Goal: Task Accomplishment & Management: Manage account settings

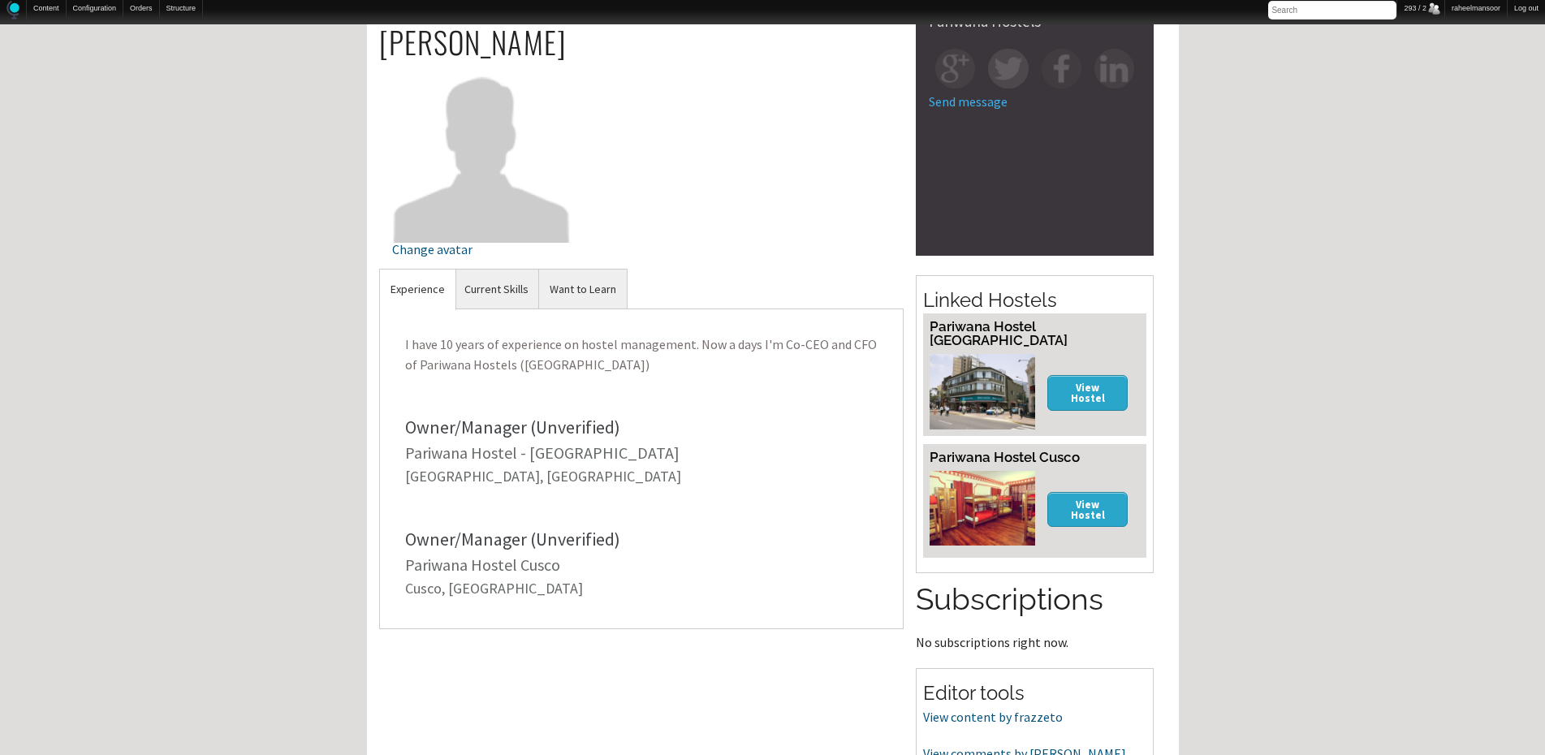
scroll to position [459, 0]
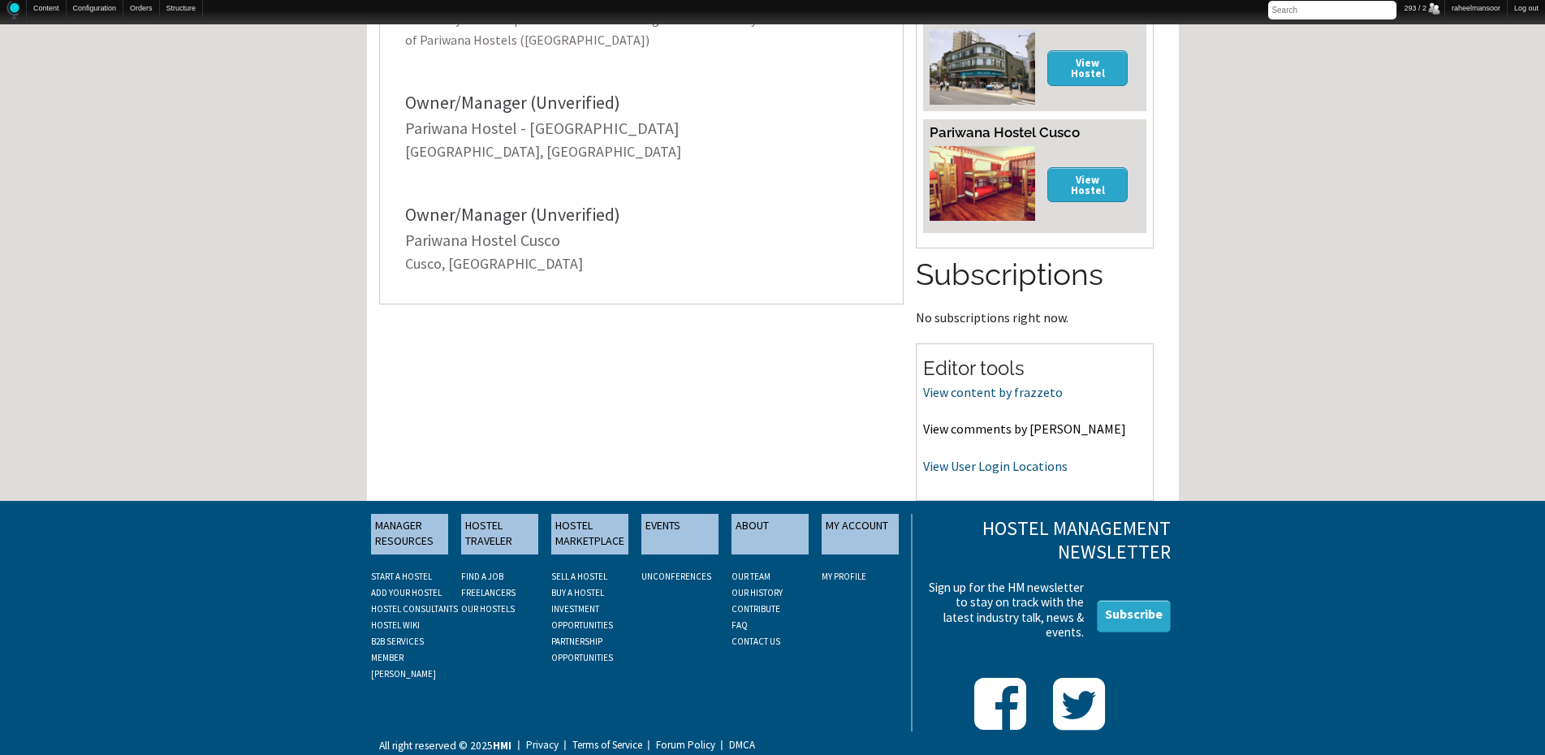
click at [1039, 422] on link "View comments by frazzeto" at bounding box center [1024, 429] width 203 height 16
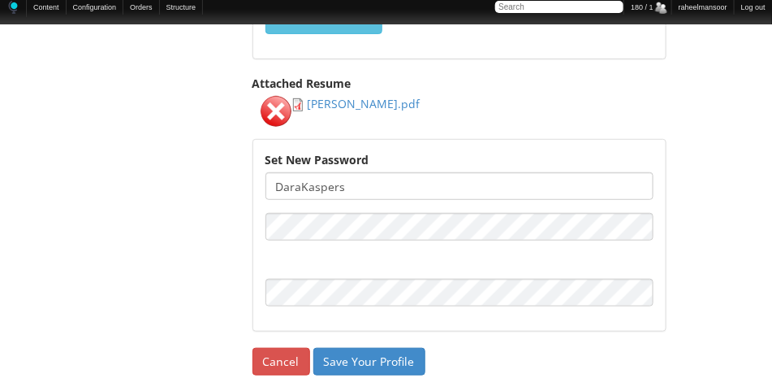
scroll to position [3248, 0]
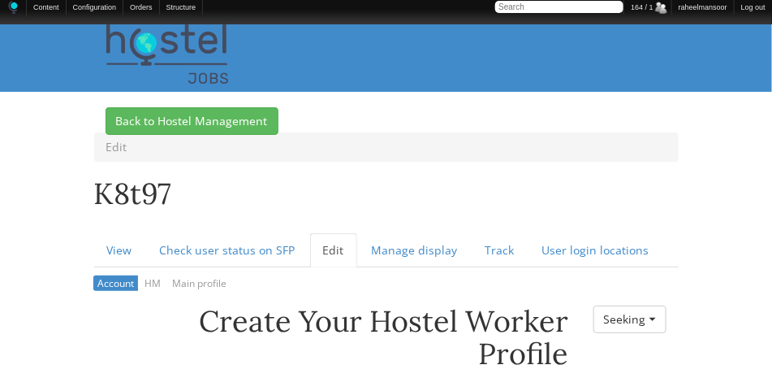
scroll to position [162, 0]
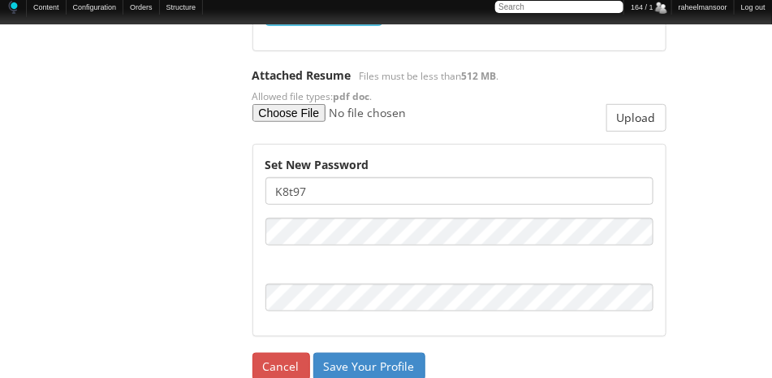
scroll to position [3254, 0]
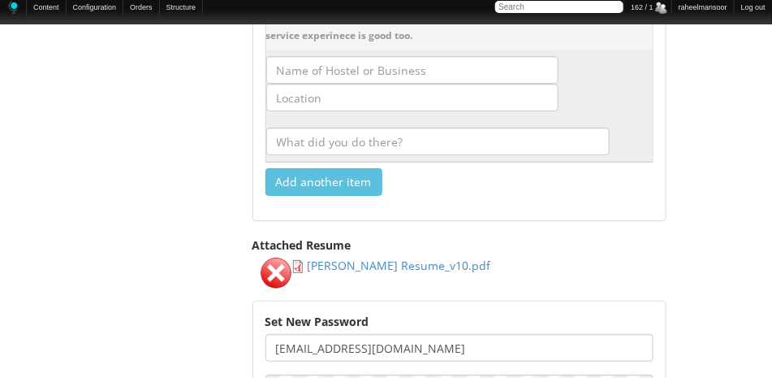
scroll to position [3248, 0]
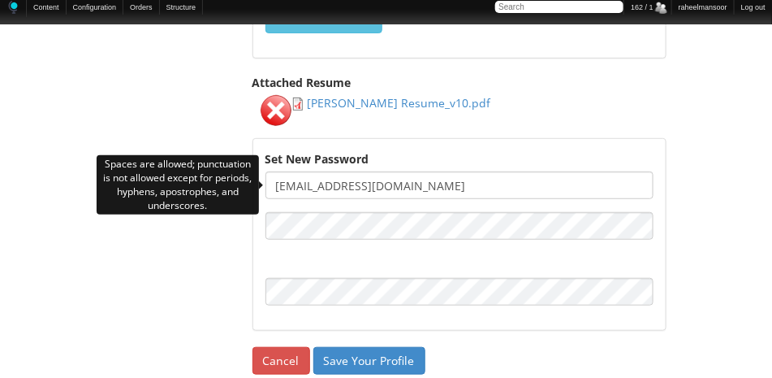
drag, startPoint x: 339, startPoint y: 184, endPoint x: 474, endPoint y: 193, distance: 135.1
click at [474, 193] on input "tonymarsal03@gmail.com" at bounding box center [459, 185] width 388 height 28
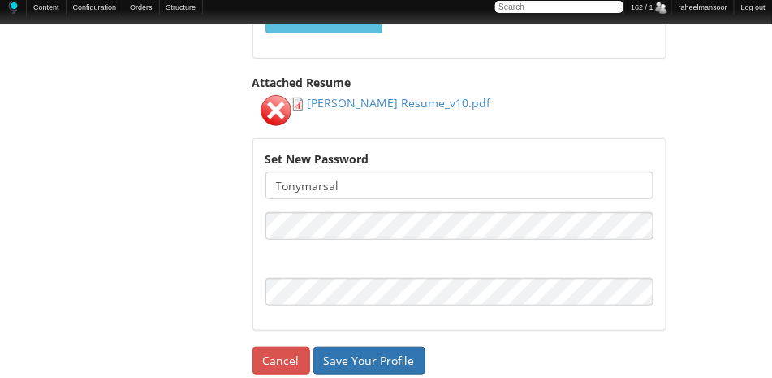
type input "tonymarsal"
click at [397, 359] on input "Save Your Profile" at bounding box center [369, 361] width 112 height 28
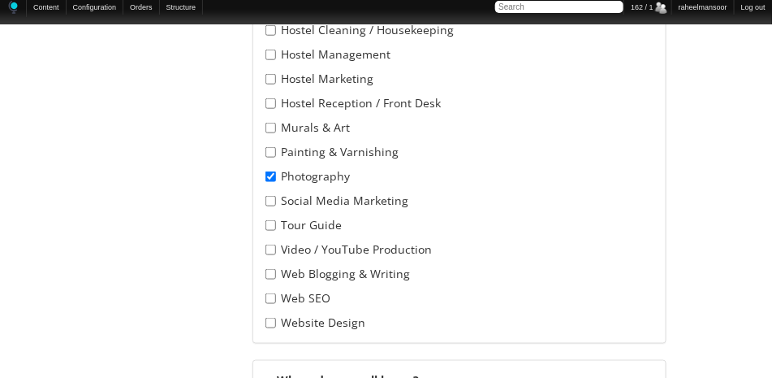
scroll to position [2111, 0]
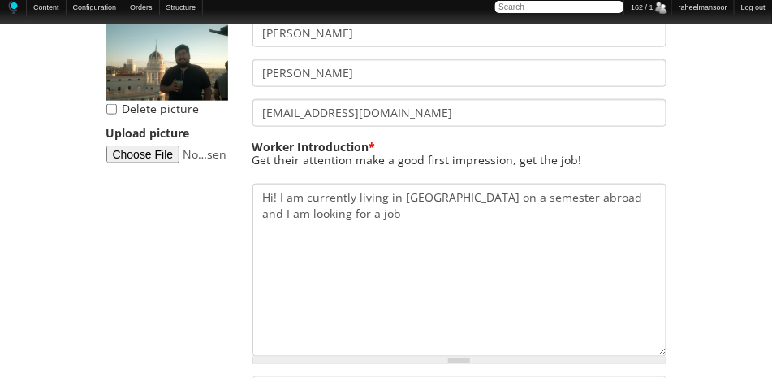
scroll to position [0, 0]
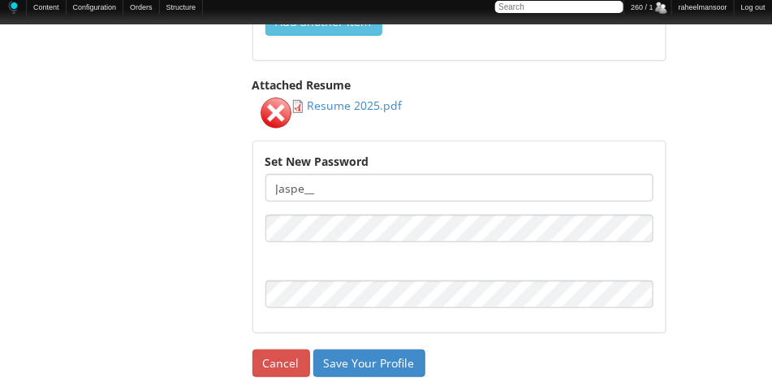
scroll to position [3248, 0]
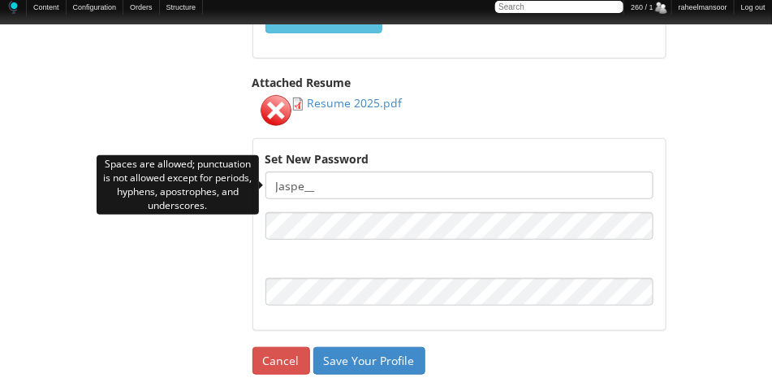
drag, startPoint x: 304, startPoint y: 187, endPoint x: 365, endPoint y: 190, distance: 60.2
click at [365, 190] on input "jaspe__" at bounding box center [459, 185] width 388 height 28
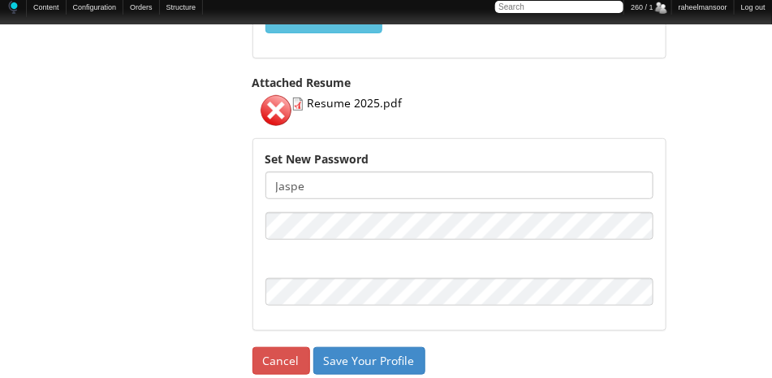
type input "jaspe"
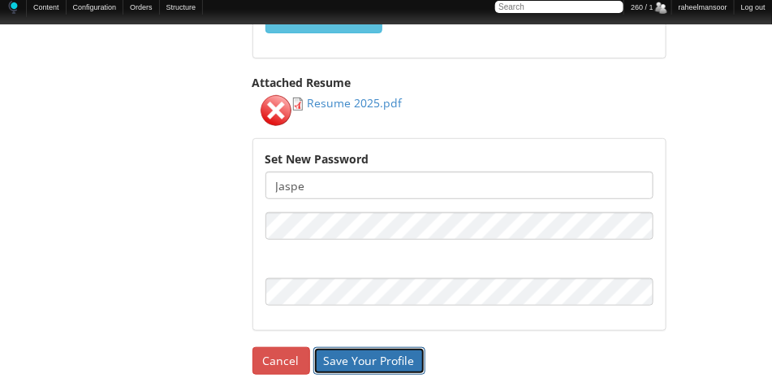
click at [382, 362] on input "Save Your Profile" at bounding box center [369, 361] width 112 height 28
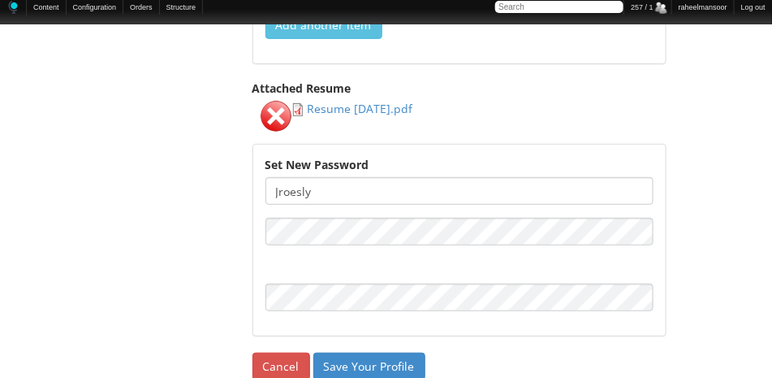
scroll to position [3241, 0]
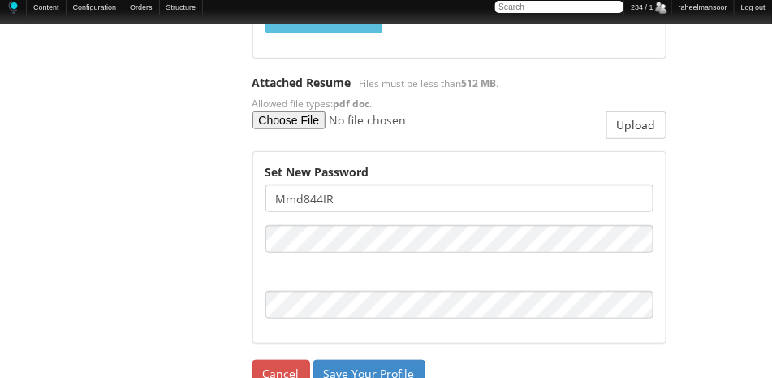
scroll to position [3248, 0]
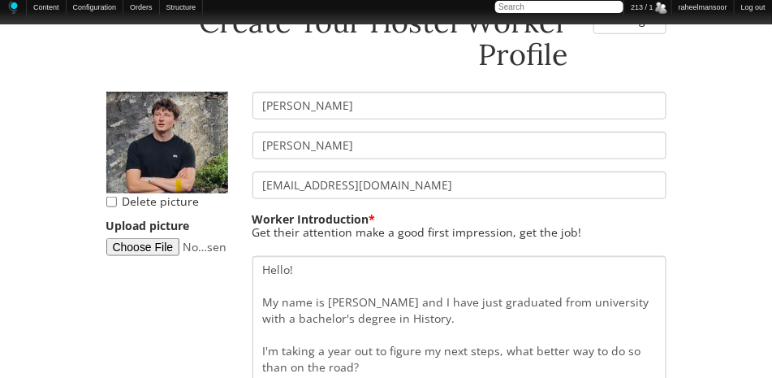
scroll to position [162, 0]
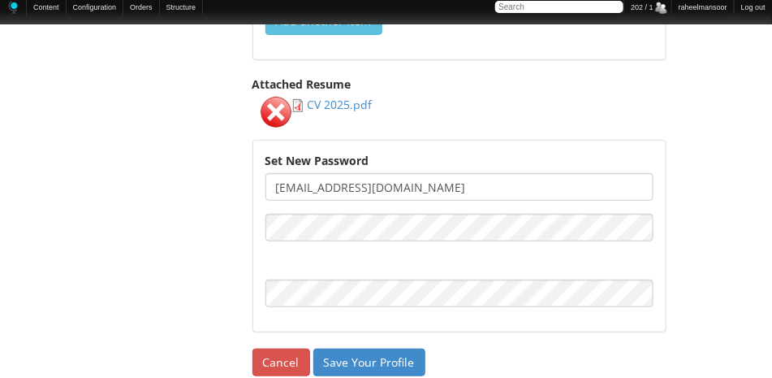
scroll to position [3248, 0]
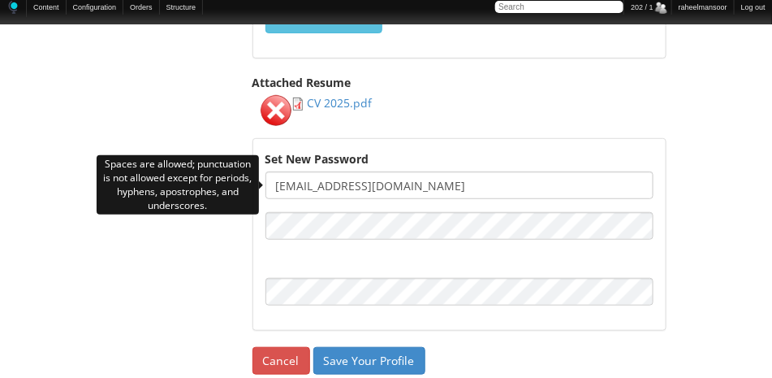
drag, startPoint x: 332, startPoint y: 183, endPoint x: 438, endPoint y: 195, distance: 106.2
click at [438, 195] on input "[EMAIL_ADDRESS][DOMAIN_NAME]" at bounding box center [459, 185] width 388 height 28
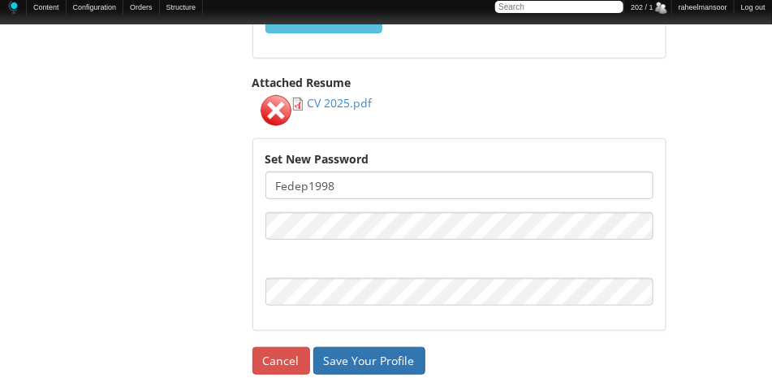
type input "fedep1998"
click at [356, 358] on input "Save Your Profile" at bounding box center [369, 361] width 112 height 28
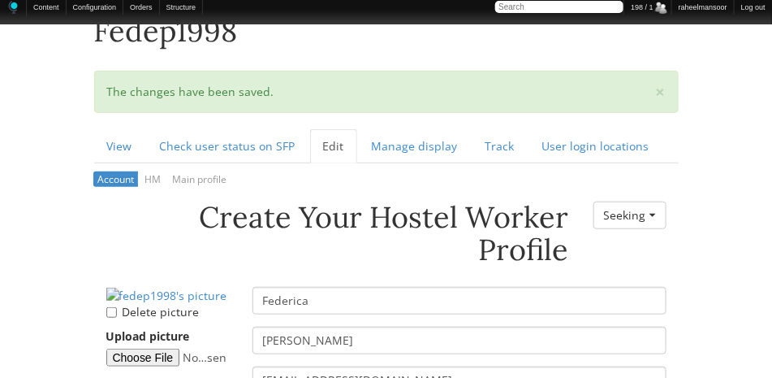
scroll to position [325, 0]
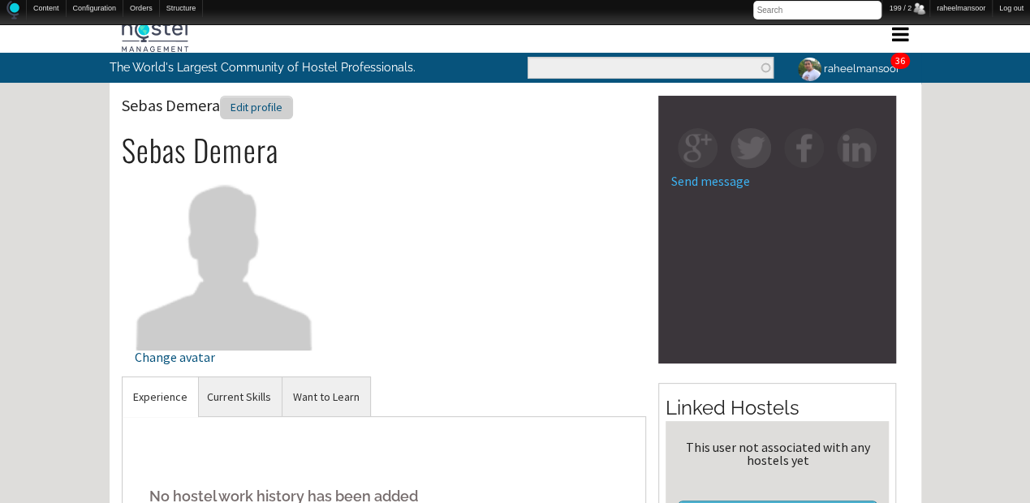
click at [282, 107] on div "Edit profile" at bounding box center [256, 108] width 73 height 24
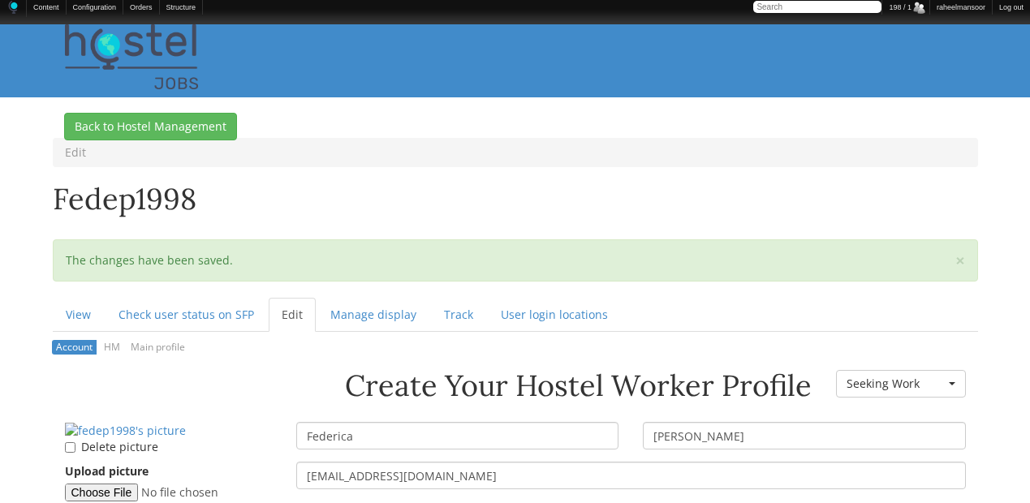
scroll to position [433, 0]
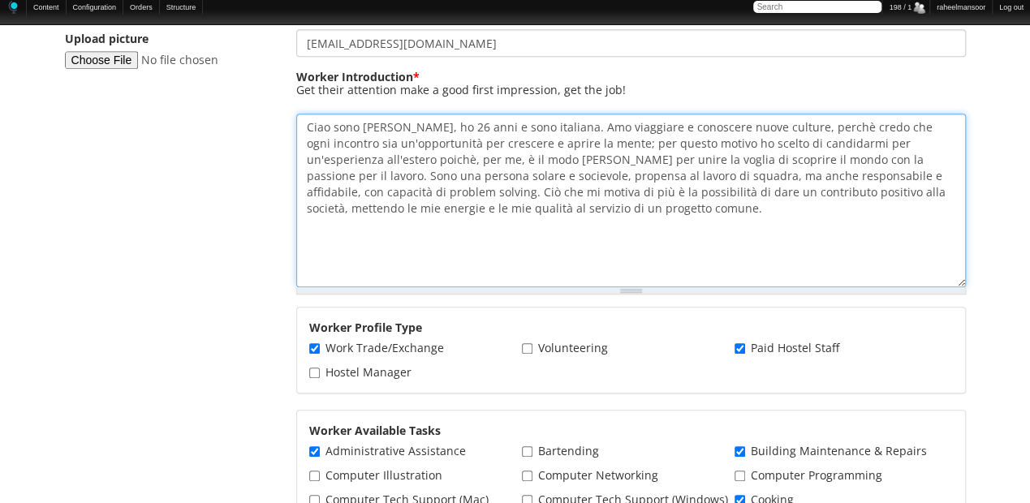
drag, startPoint x: 517, startPoint y: 219, endPoint x: 305, endPoint y: 108, distance: 239.3
click at [305, 108] on div "Worker Introduction * Ciao sono [PERSON_NAME], ho 26 anni e sono italiana. Amo …" at bounding box center [631, 182] width 670 height 226
click at [310, 125] on textarea "Ciao sono Federica, ho 26 anni e sono italiana. Amo viaggiare e conoscere nuove…" at bounding box center [631, 201] width 670 height 174
paste textarea "Hi, I'm Federica, 26 years old and Italian. I love traveling and exploring new …"
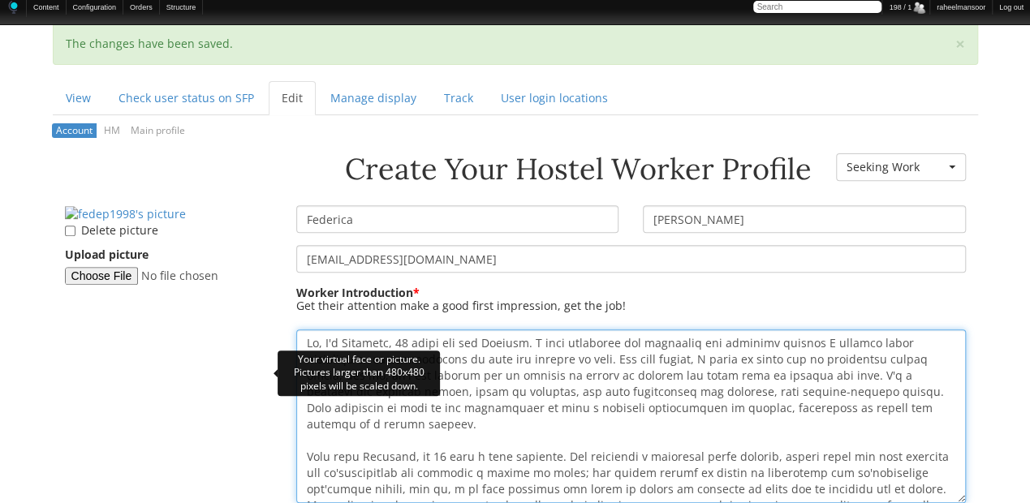
scroll to position [216, 0]
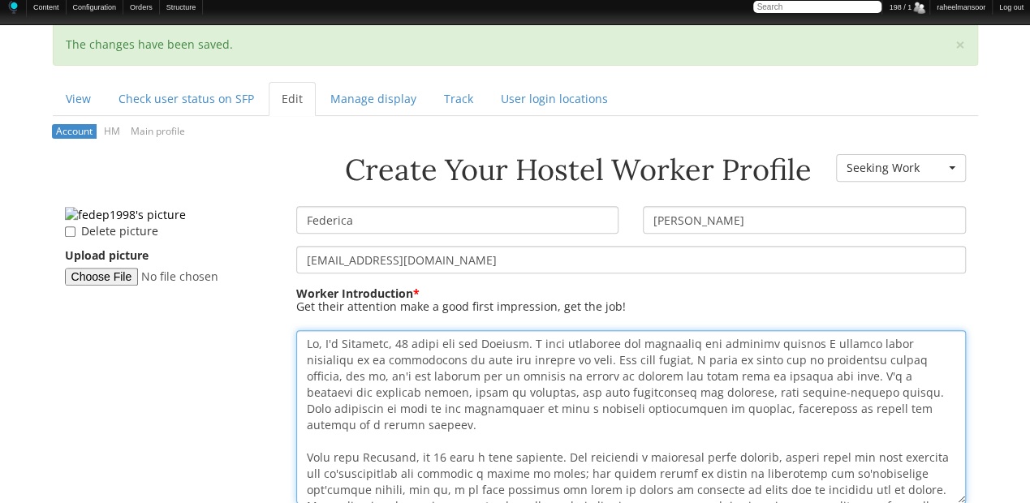
type textarea "Hi, I'm Federica, 26 years old and Italian. I love traveling and exploring new …"
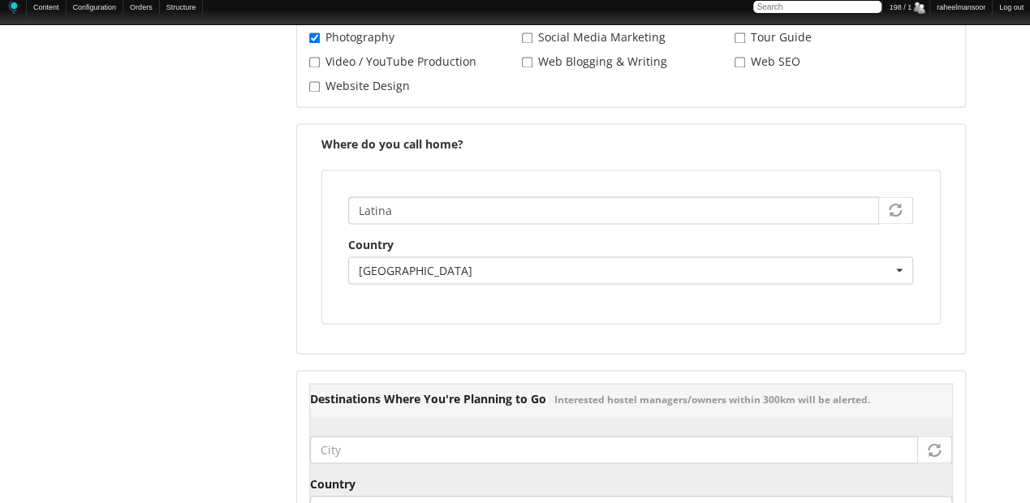
scroll to position [2353, 0]
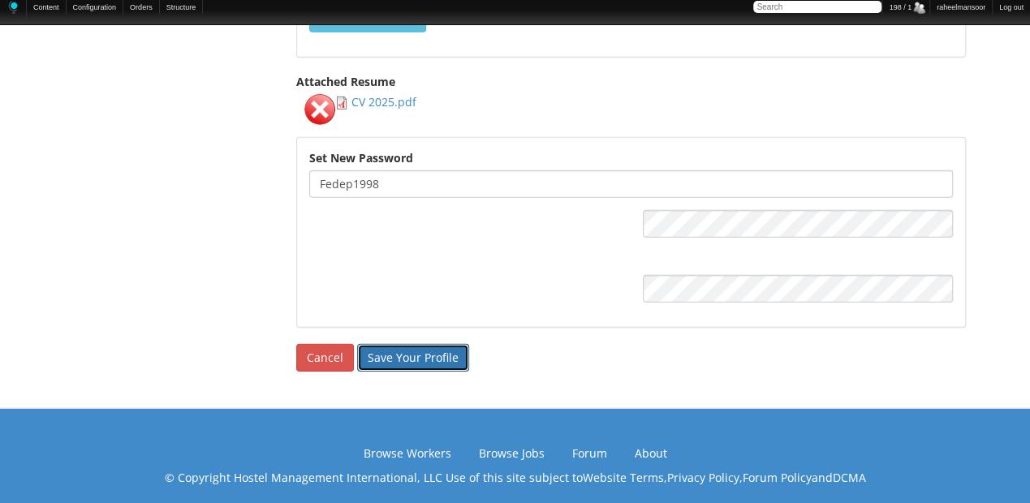
click at [418, 344] on input "Save Your Profile" at bounding box center [413, 358] width 112 height 28
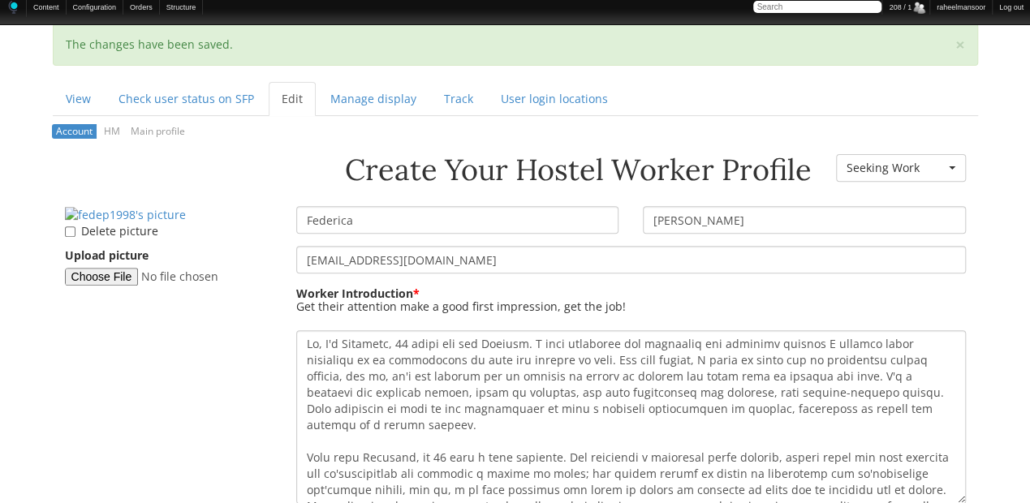
scroll to position [216, 0]
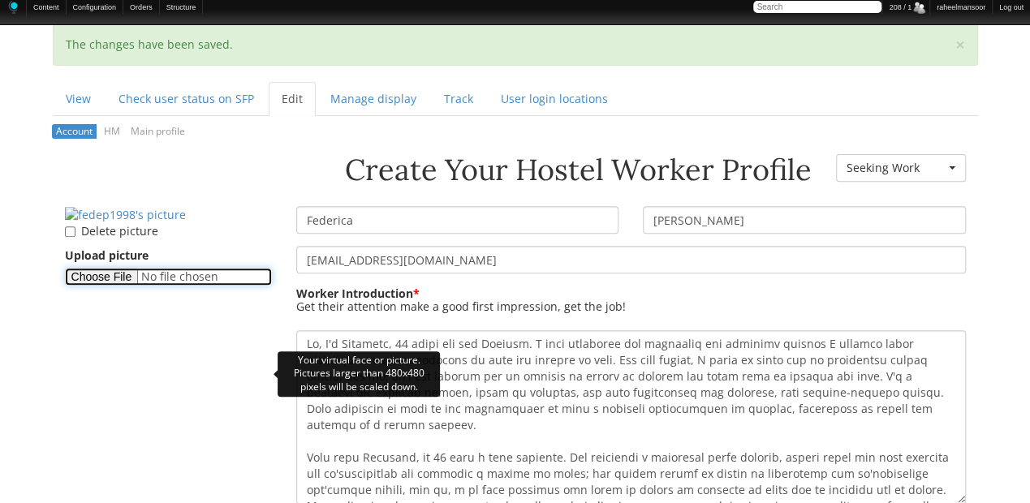
click at [110, 286] on input "Upload picture" at bounding box center [168, 277] width 207 height 18
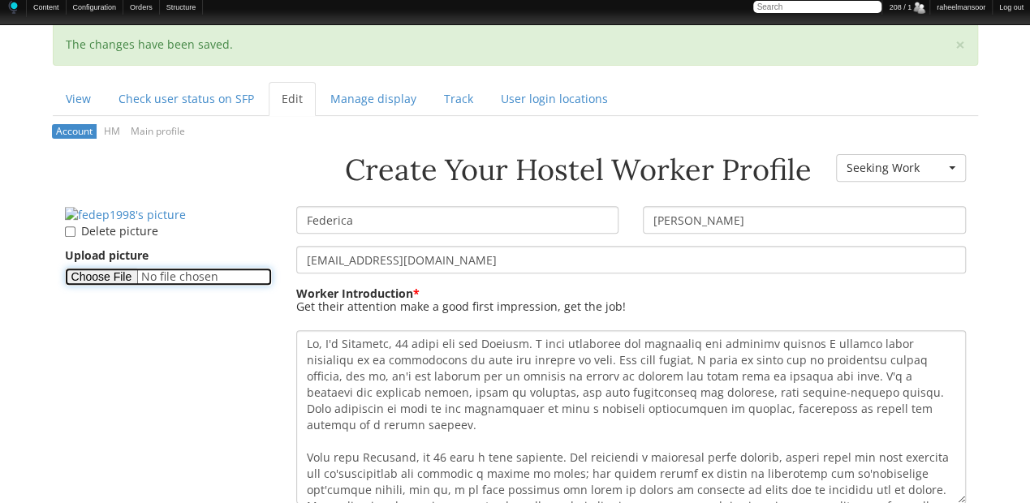
type input "C:\fakepath\Federica.png"
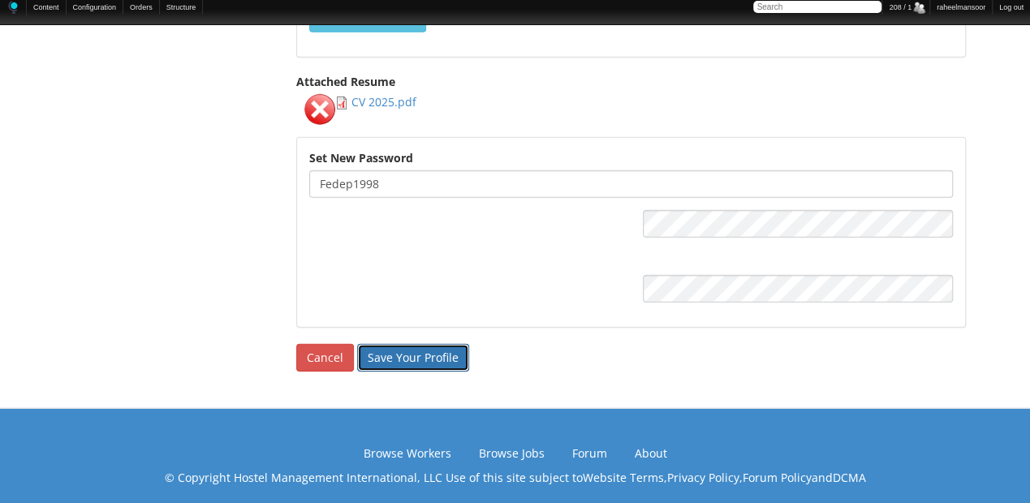
click at [425, 356] on input "Save Your Profile" at bounding box center [413, 358] width 112 height 28
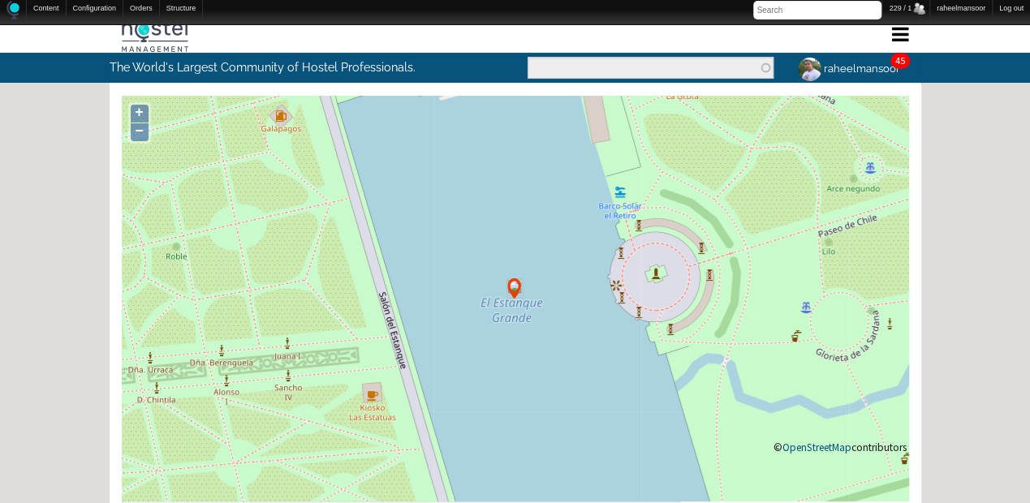
click at [89, 245] on div "Home Forum « Back Forum Forums Index « Back Forums Index New Posts Recent Activ…" at bounding box center [515, 496] width 1030 height 960
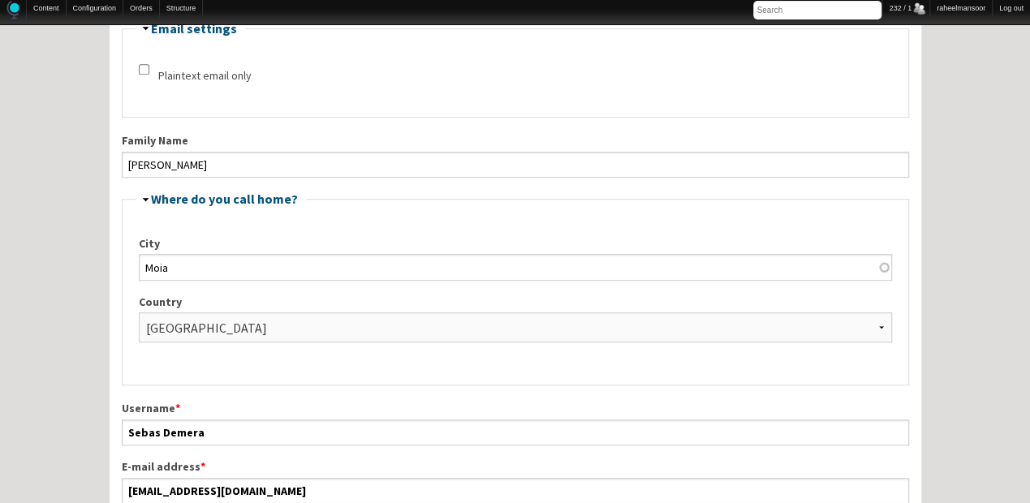
scroll to position [433, 0]
